Goal: Task Accomplishment & Management: Use online tool/utility

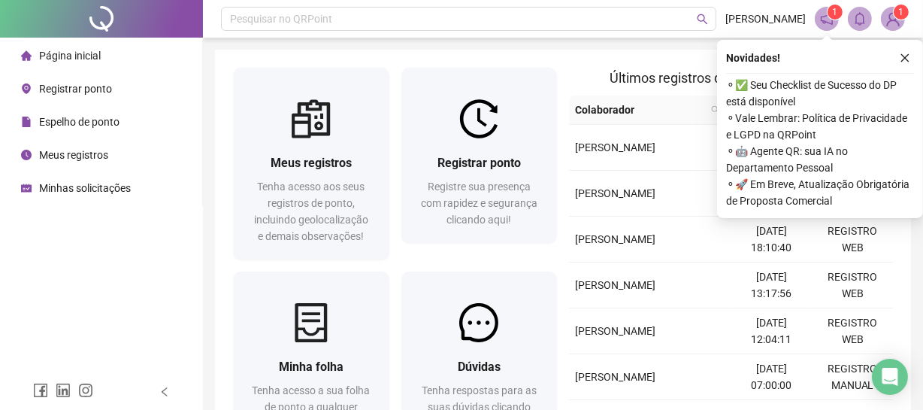
click at [907, 56] on icon "close" at bounding box center [905, 58] width 8 height 8
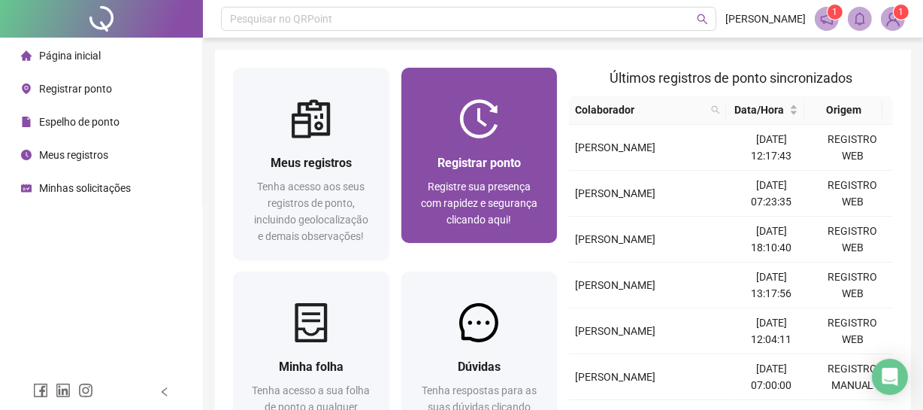
click at [443, 147] on div "Registrar ponto Registre sua presença com rapidez e segurança clicando aqui!" at bounding box center [479, 190] width 156 height 104
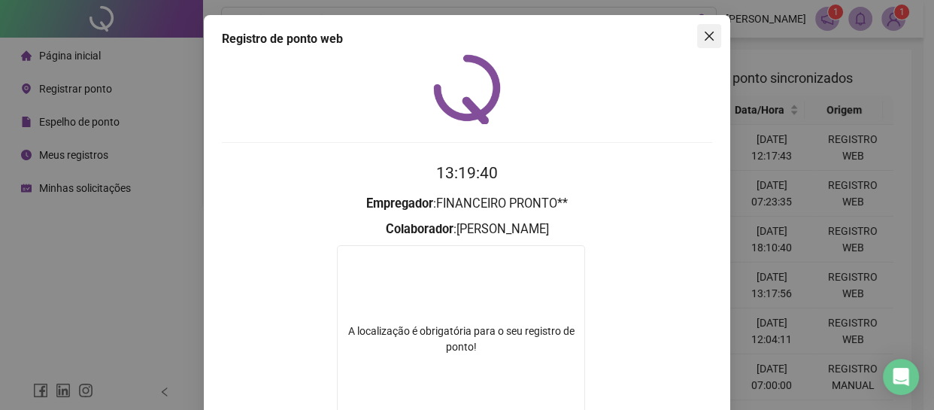
click at [697, 44] on button "Close" at bounding box center [709, 36] width 24 height 24
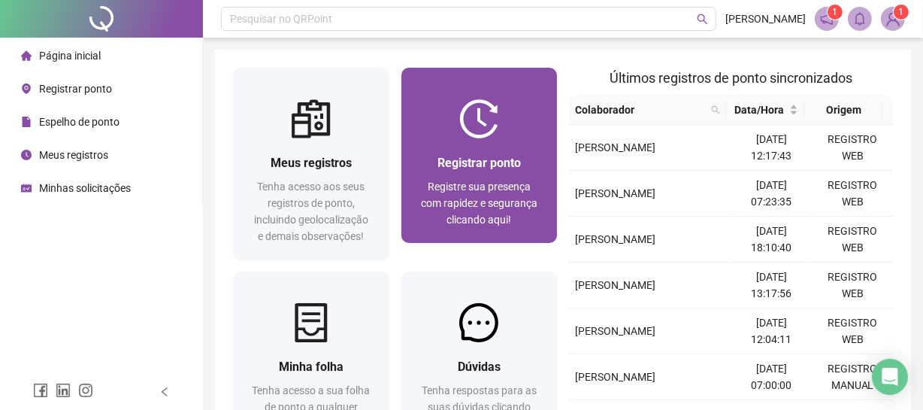
click at [416, 153] on div "Registrar ponto Registre sua presença com rapidez e segurança clicando aqui!" at bounding box center [479, 190] width 156 height 104
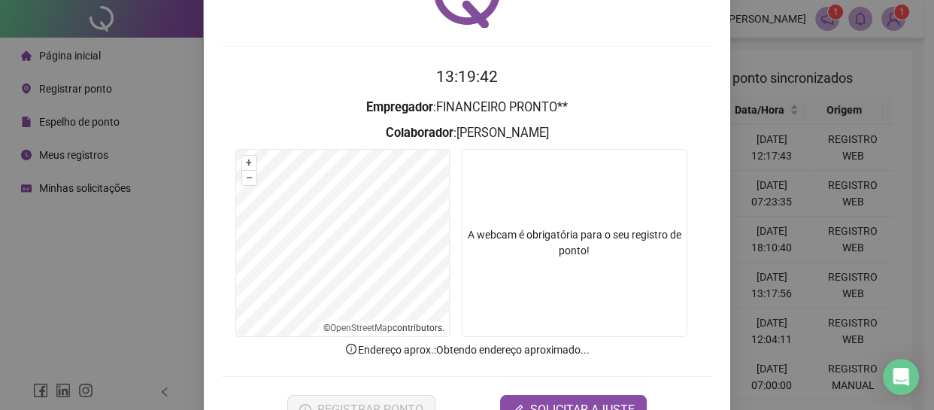
scroll to position [144, 0]
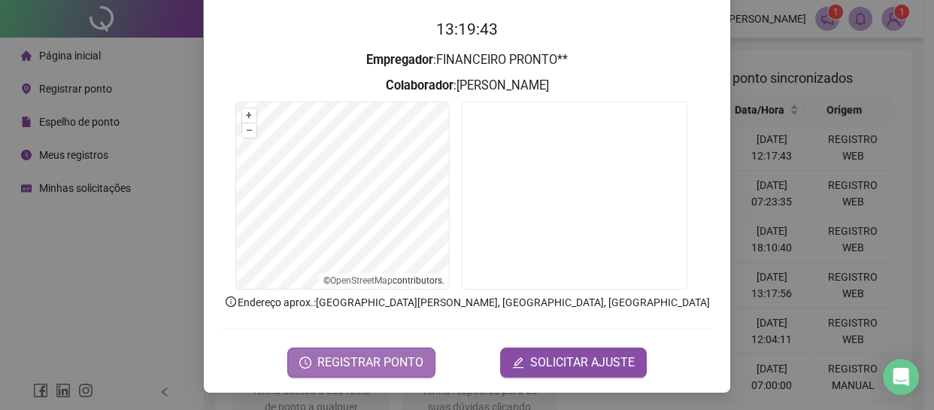
click at [370, 359] on span "REGISTRAR PONTO" at bounding box center [370, 362] width 106 height 18
